Goal: Task Accomplishment & Management: Manage account settings

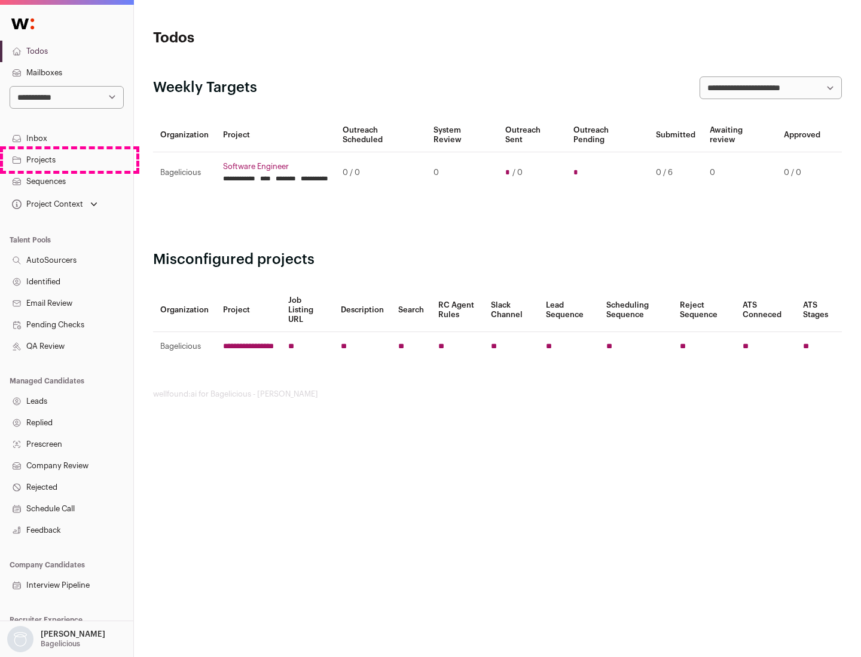
click at [66, 160] on link "Projects" at bounding box center [66, 160] width 133 height 22
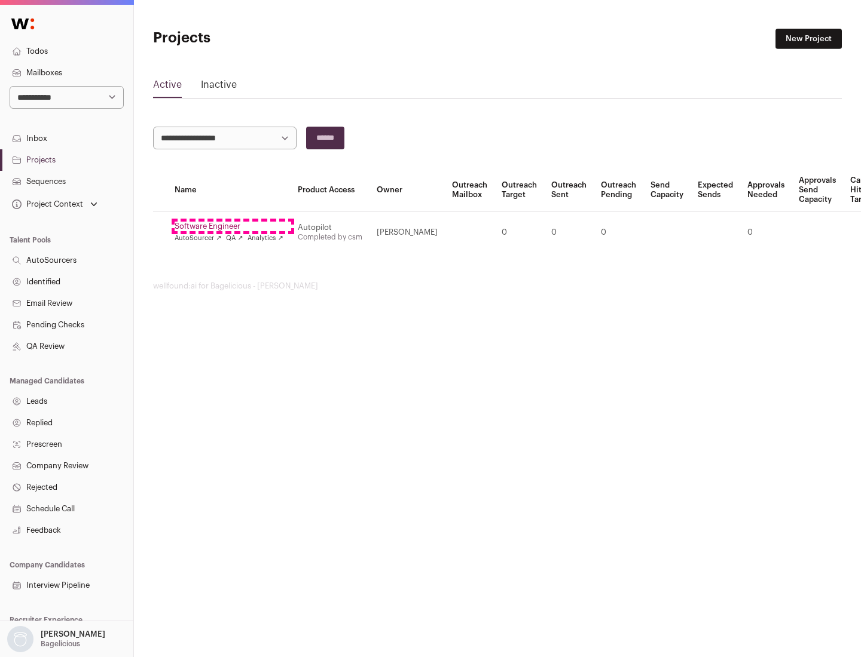
click at [232, 226] on link "Software Engineer" at bounding box center [228, 227] width 109 height 10
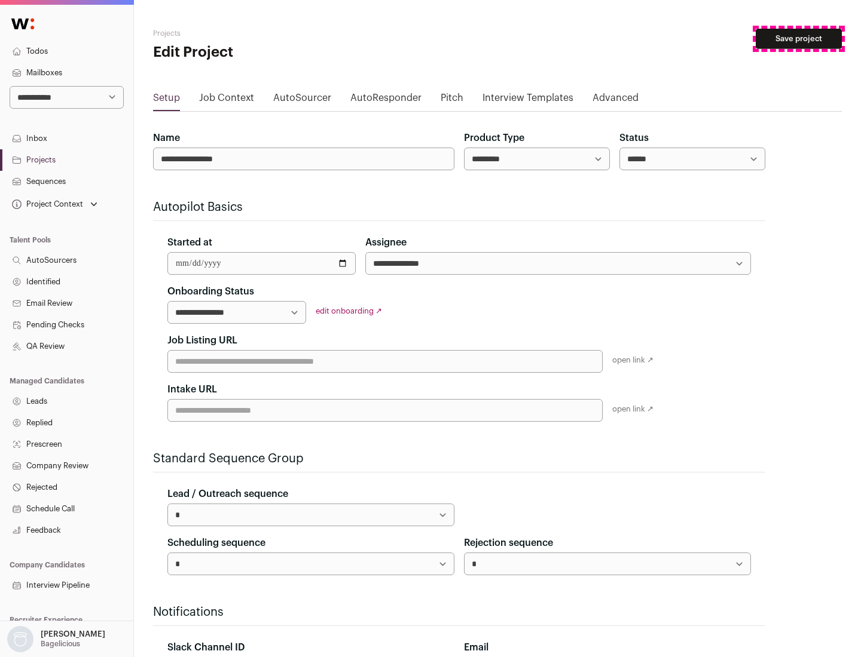
click at [798, 39] on button "Save project" at bounding box center [798, 39] width 86 height 20
